Goal: Task Accomplishment & Management: Manage account settings

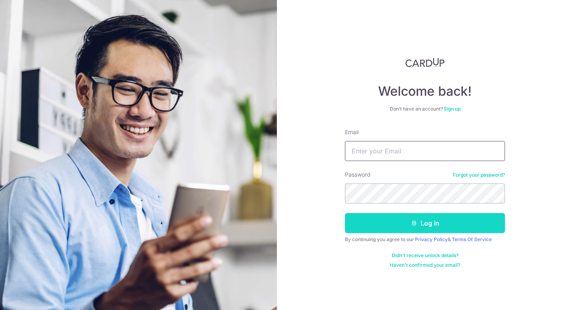
type input "[EMAIL_ADDRESS][DOMAIN_NAME]"
click at [409, 230] on button "Log in" at bounding box center [425, 223] width 160 height 20
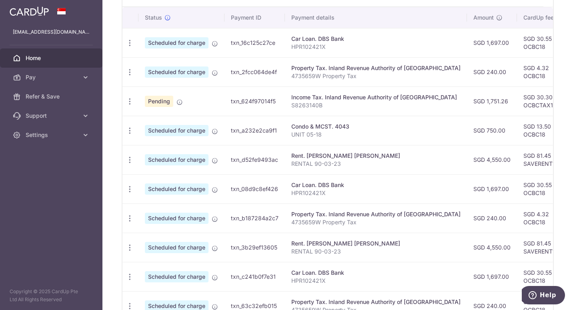
scroll to position [313, 0]
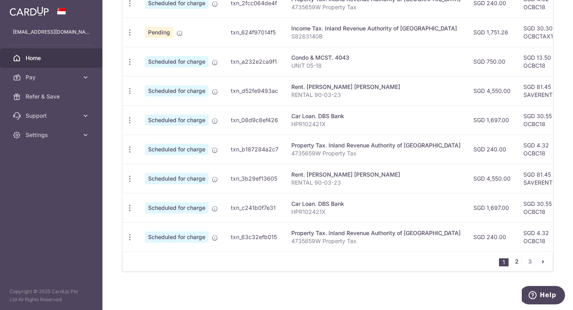
click at [512, 261] on link "2" at bounding box center [517, 261] width 10 height 10
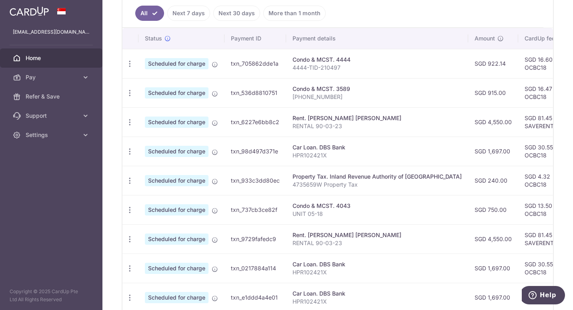
scroll to position [179, 0]
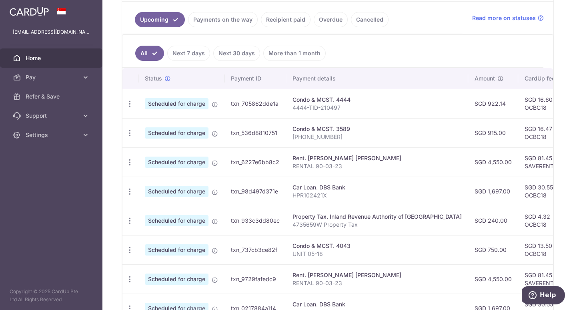
click at [242, 50] on link "Next 30 days" at bounding box center [236, 53] width 47 height 15
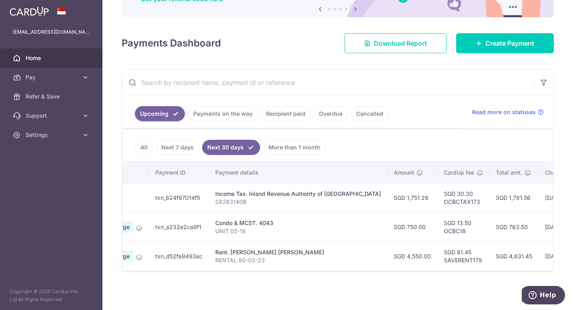
scroll to position [0, 0]
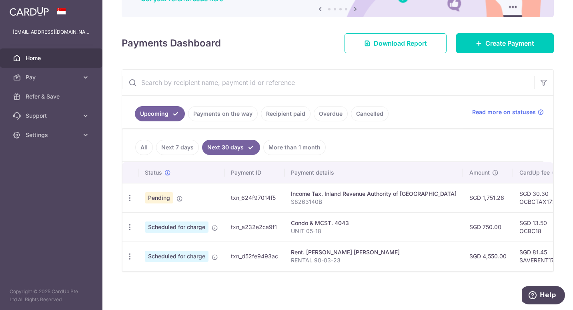
drag, startPoint x: 292, startPoint y: 228, endPoint x: 324, endPoint y: 225, distance: 32.1
click at [324, 227] on p "UNIT 05-18" at bounding box center [374, 231] width 166 height 8
drag, startPoint x: 324, startPoint y: 225, endPoint x: 360, endPoint y: 284, distance: 68.8
click at [360, 284] on div "× Pause Schedule Pause all future payments in this series Pause just this one p…" at bounding box center [337, 155] width 470 height 310
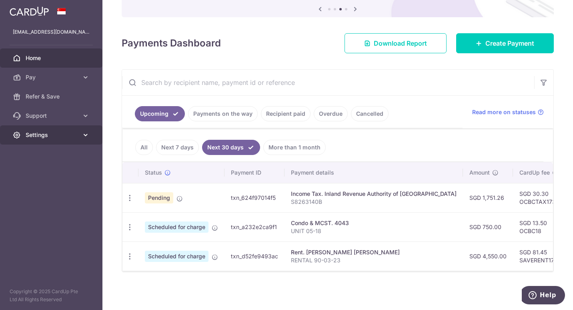
click at [46, 133] on span "Settings" at bounding box center [52, 135] width 53 height 8
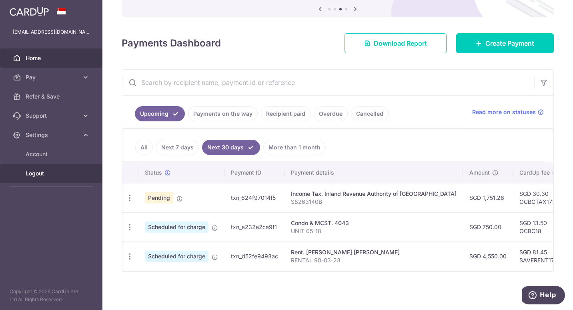
drag, startPoint x: 38, startPoint y: 173, endPoint x: 123, endPoint y: 166, distance: 85.9
click at [38, 173] on span "Logout" at bounding box center [52, 173] width 53 height 8
